Goal: Information Seeking & Learning: Find specific fact

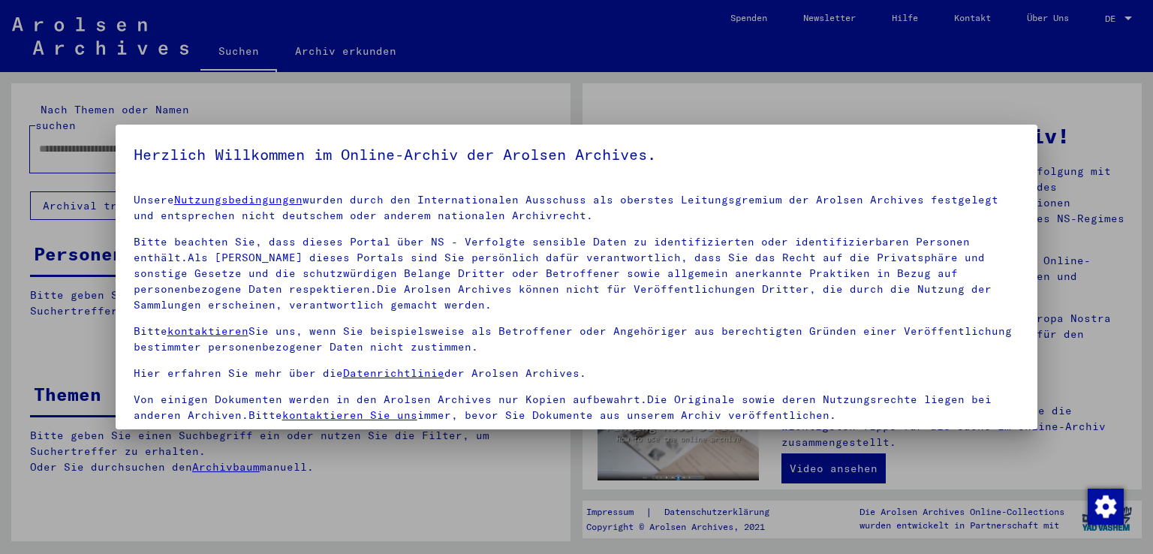
scroll to position [130, 0]
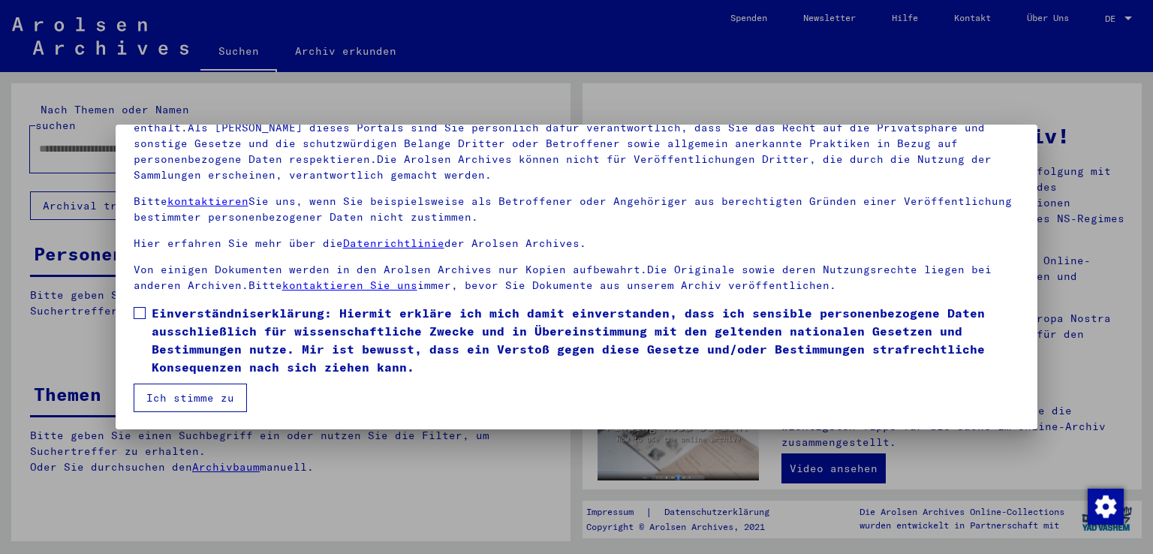
click at [138, 312] on span at bounding box center [140, 313] width 12 height 12
click at [177, 391] on button "Ich stimme zu" at bounding box center [190, 398] width 113 height 29
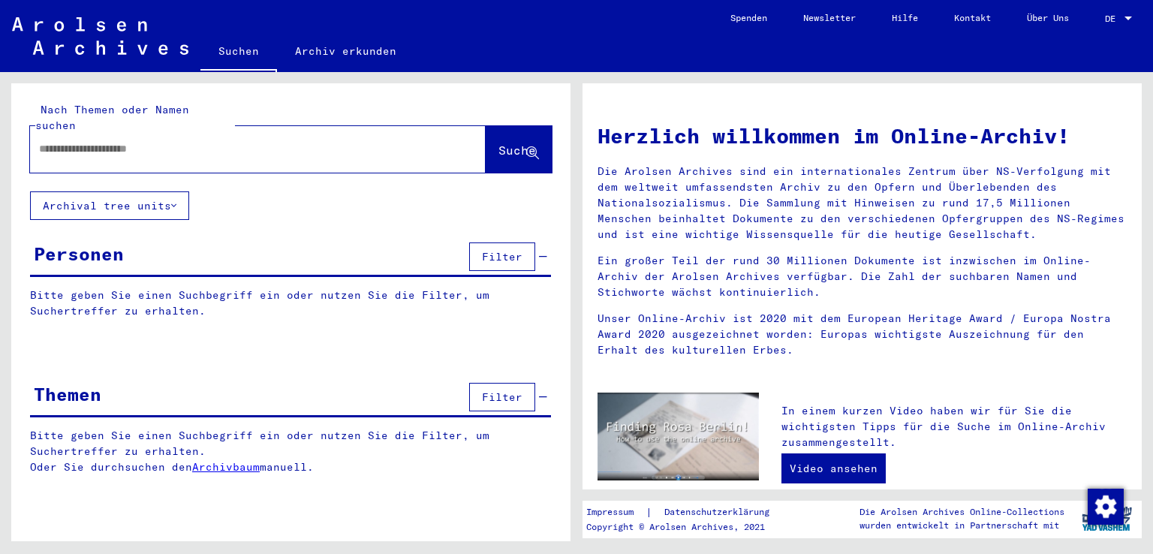
click at [158, 141] on input "text" at bounding box center [240, 149] width 402 height 16
type input "**********"
click at [504, 143] on span "Suche" at bounding box center [517, 150] width 38 height 15
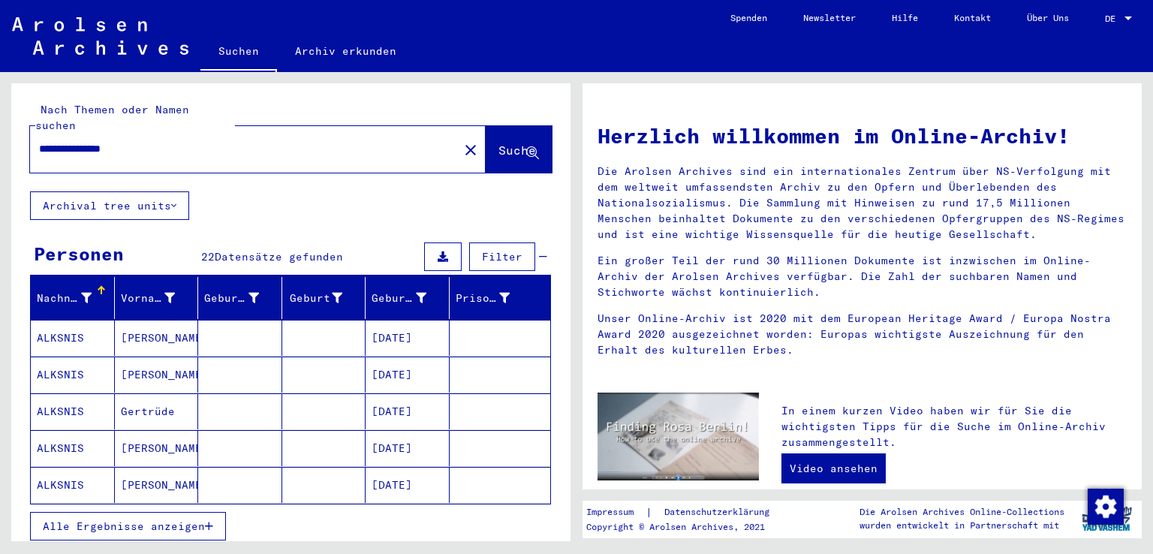
click at [76, 322] on mat-cell "ALKSNIS" at bounding box center [73, 338] width 84 height 36
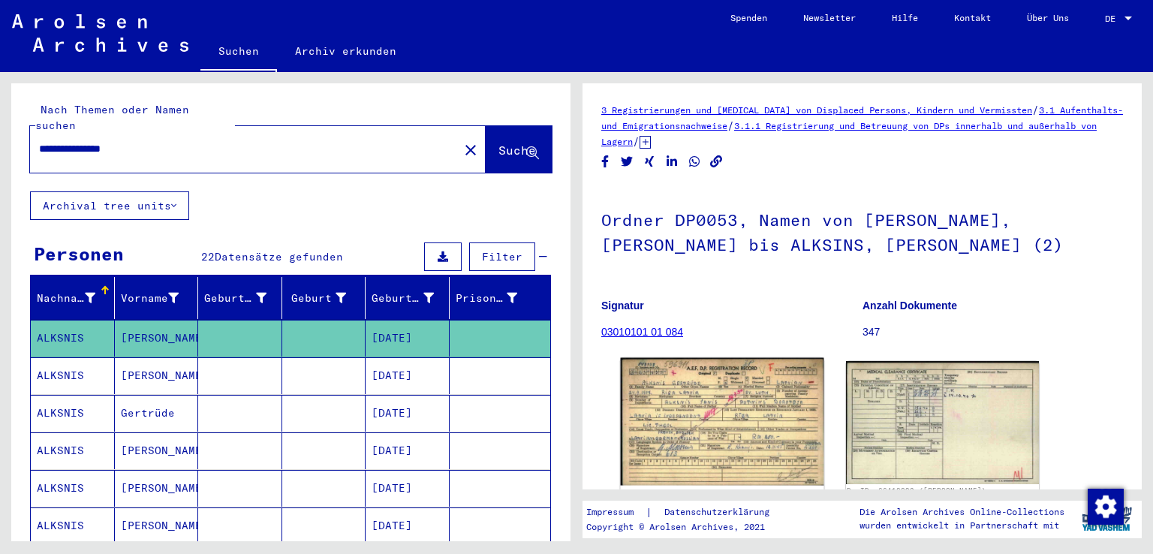
click at [682, 423] on img at bounding box center [722, 422] width 203 height 128
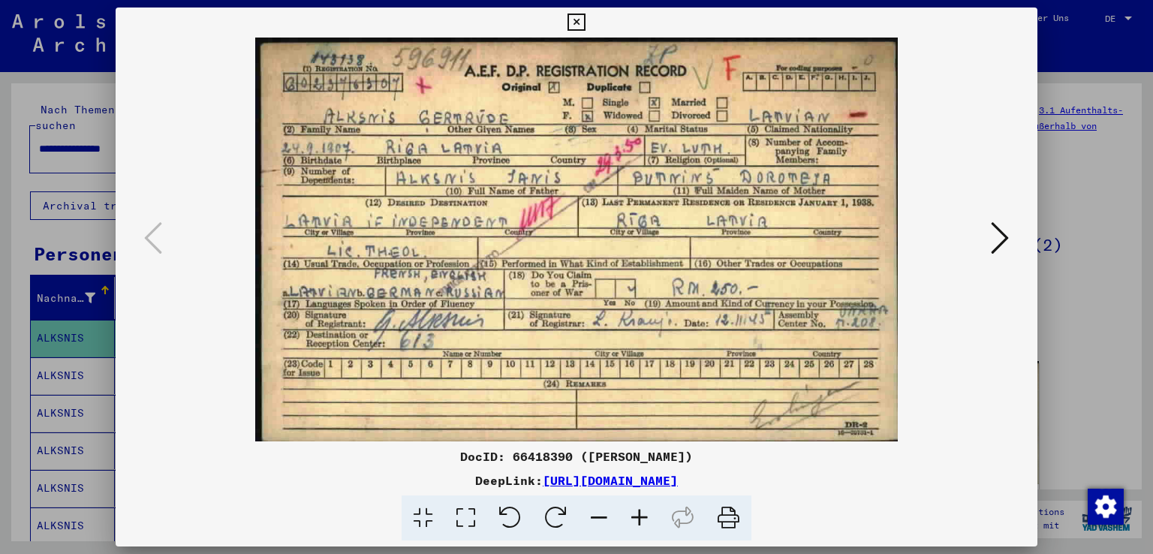
click at [642, 331] on img at bounding box center [577, 240] width 820 height 404
click at [576, 20] on icon at bounding box center [575, 23] width 17 height 18
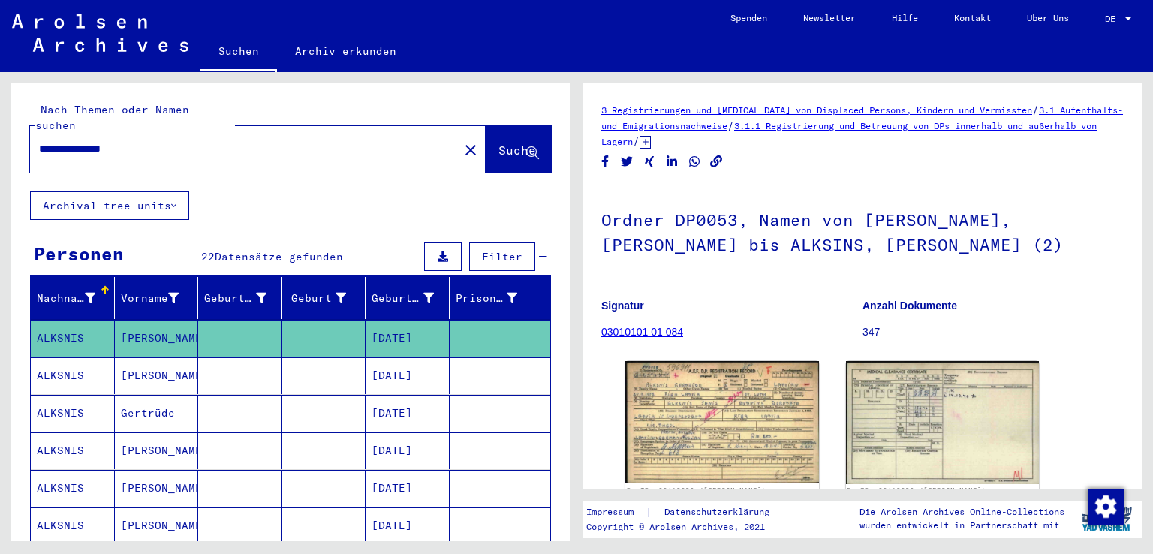
click at [77, 361] on mat-cell "ALKSNIS" at bounding box center [73, 375] width 84 height 37
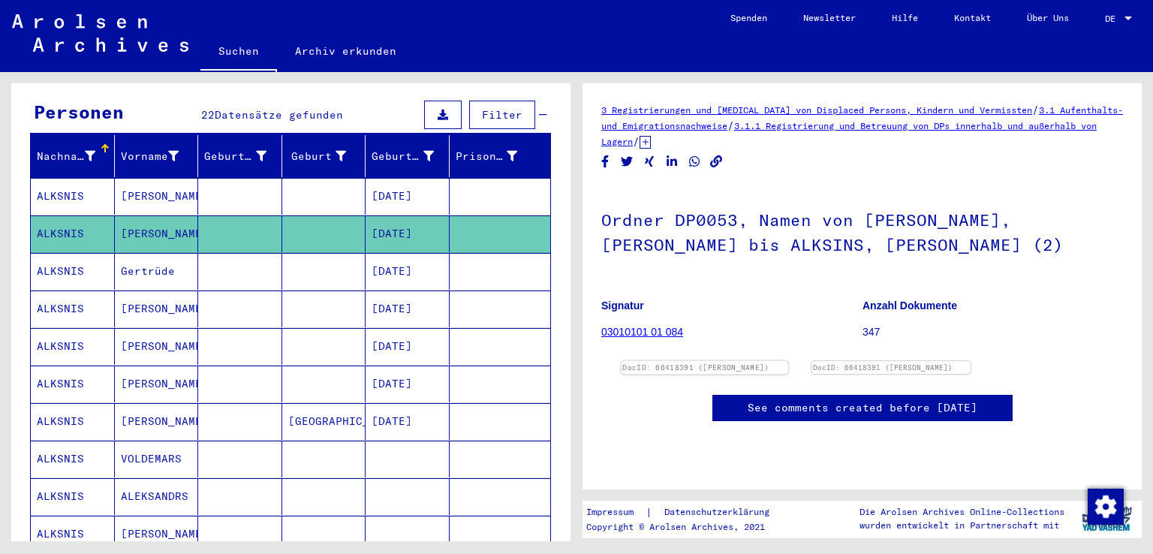
click at [667, 361] on img at bounding box center [704, 361] width 167 height 0
